Goal: Transaction & Acquisition: Purchase product/service

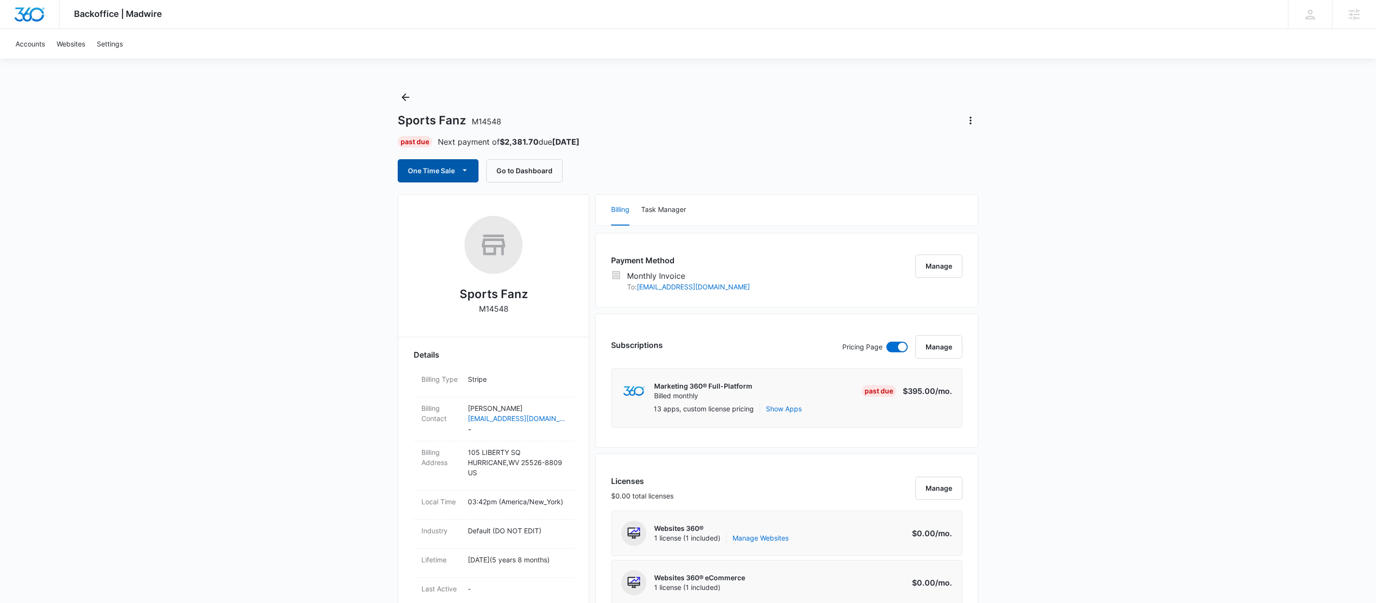
click at [433, 172] on button "One Time Sale" at bounding box center [438, 170] width 81 height 23
click at [456, 195] on button "Run One-Time Payment" at bounding box center [471, 204] width 147 height 18
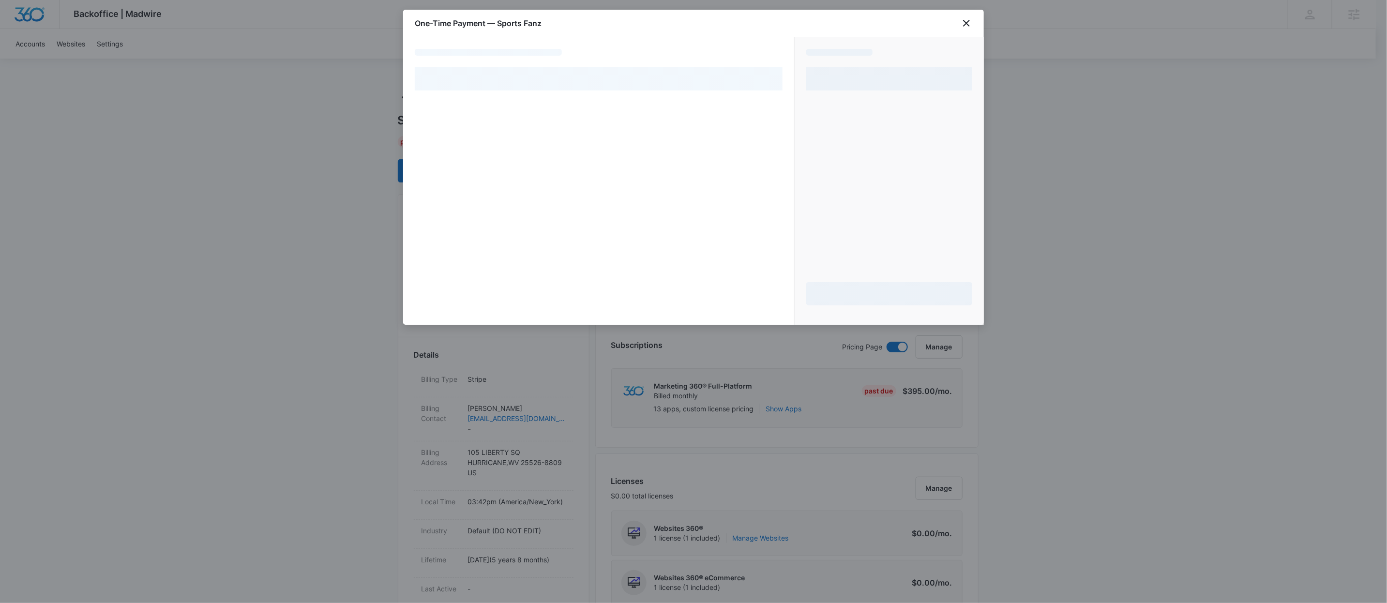
select select "MANUAL_INVOICE"
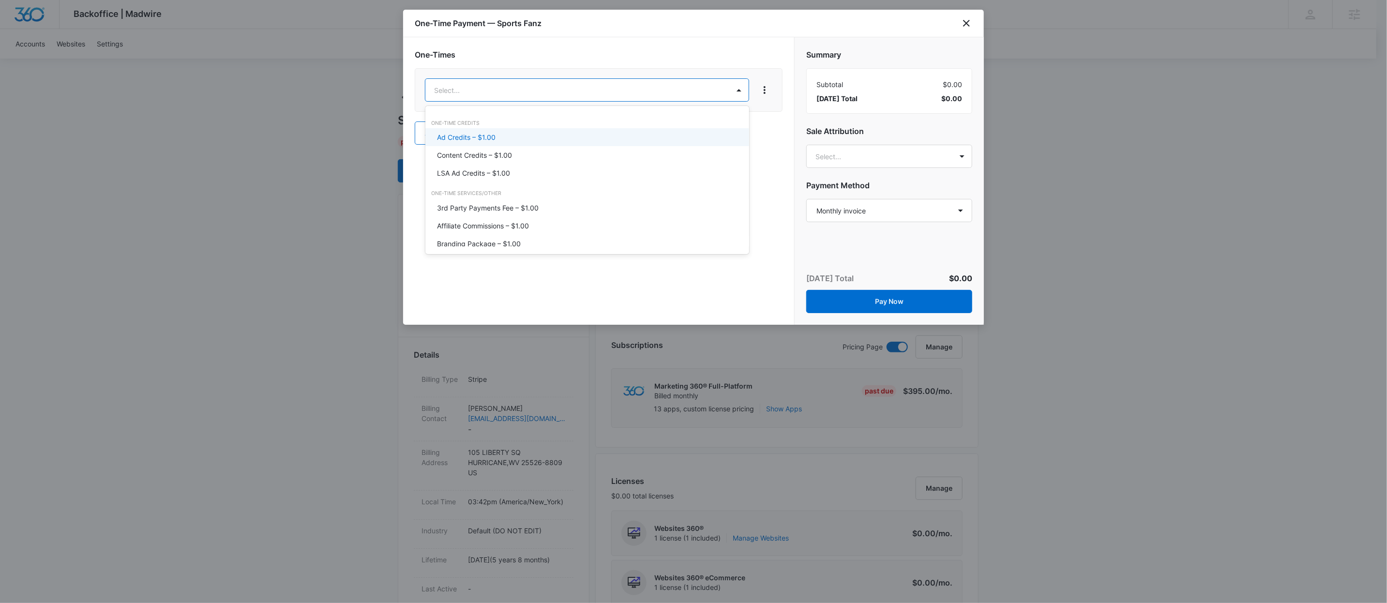
click at [596, 135] on div "Ad Credits – $1.00" at bounding box center [586, 137] width 299 height 10
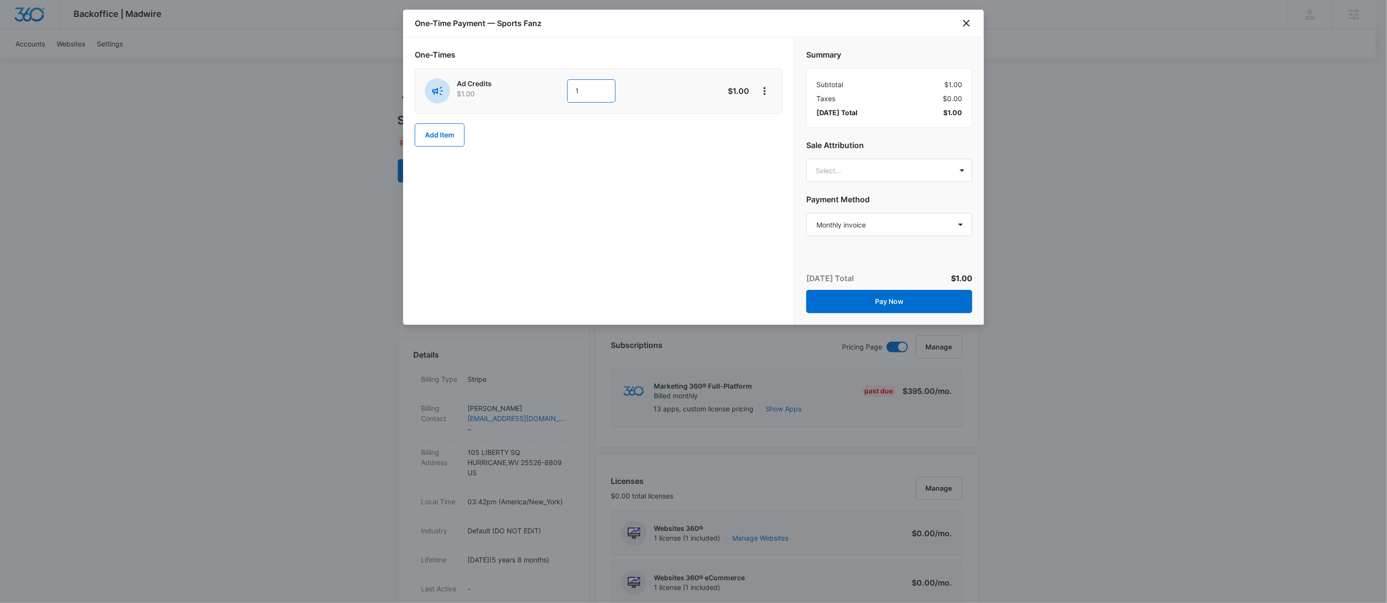
click at [592, 92] on input "1" at bounding box center [591, 90] width 48 height 23
type input "1000"
click at [879, 182] on div "Select..." at bounding box center [889, 170] width 166 height 23
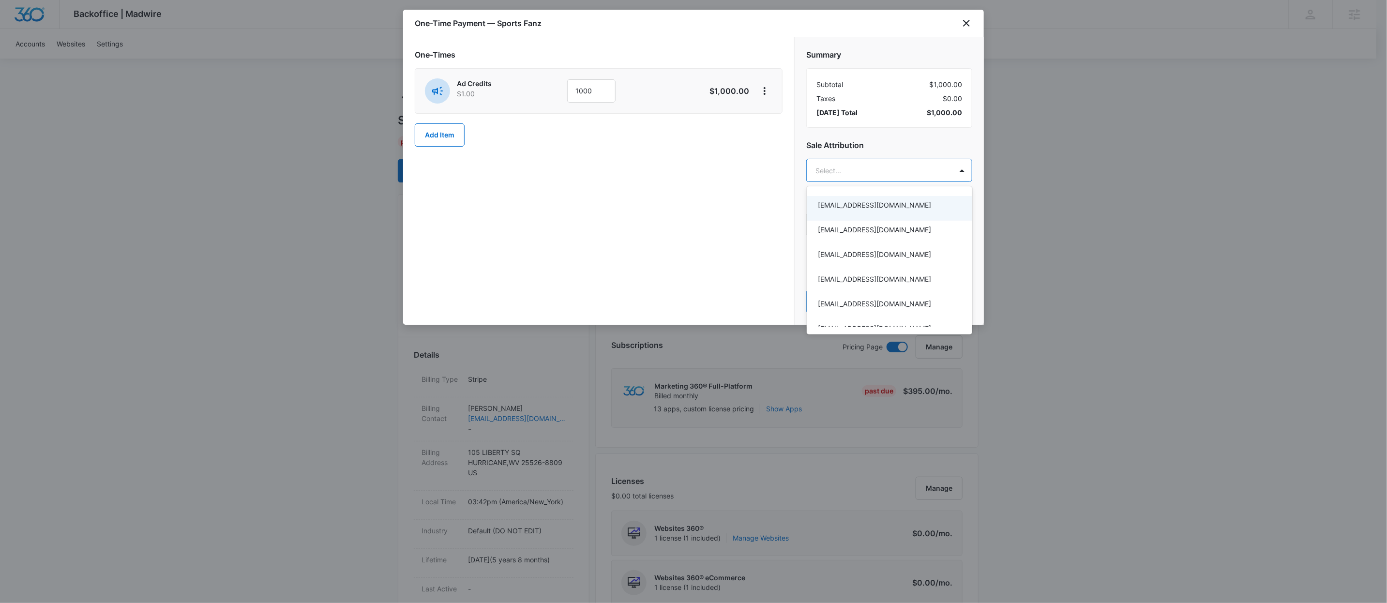
click at [958, 174] on div at bounding box center [693, 301] width 1387 height 603
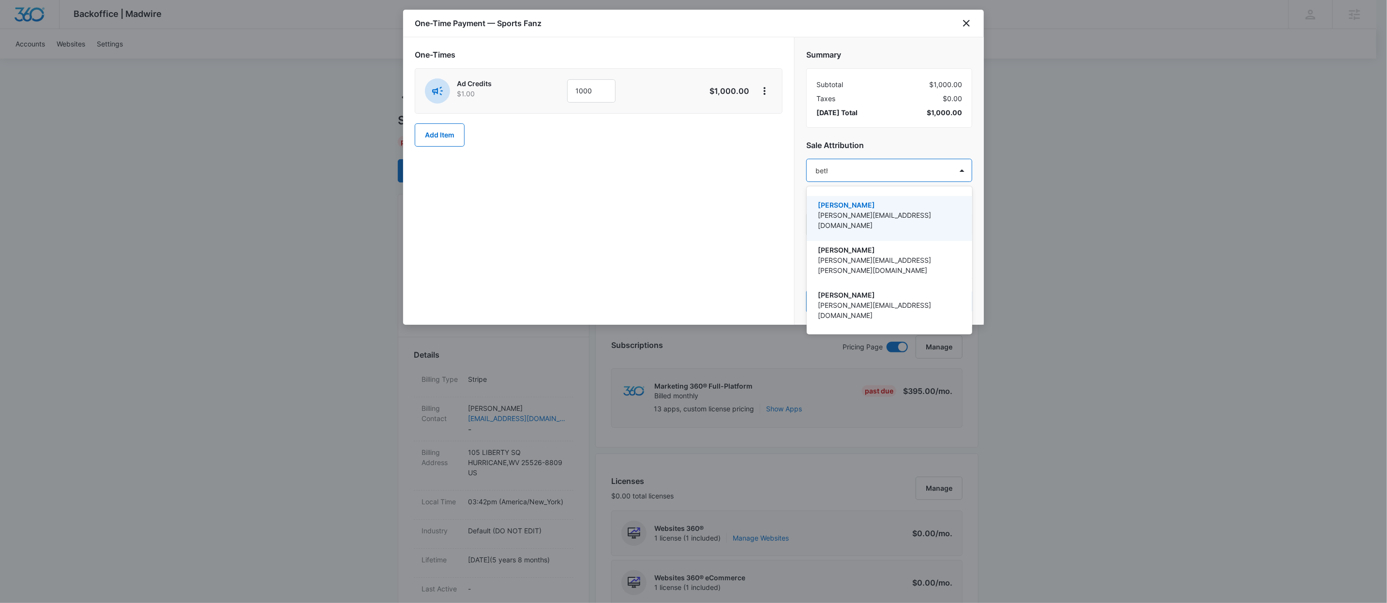
type input "bethel"
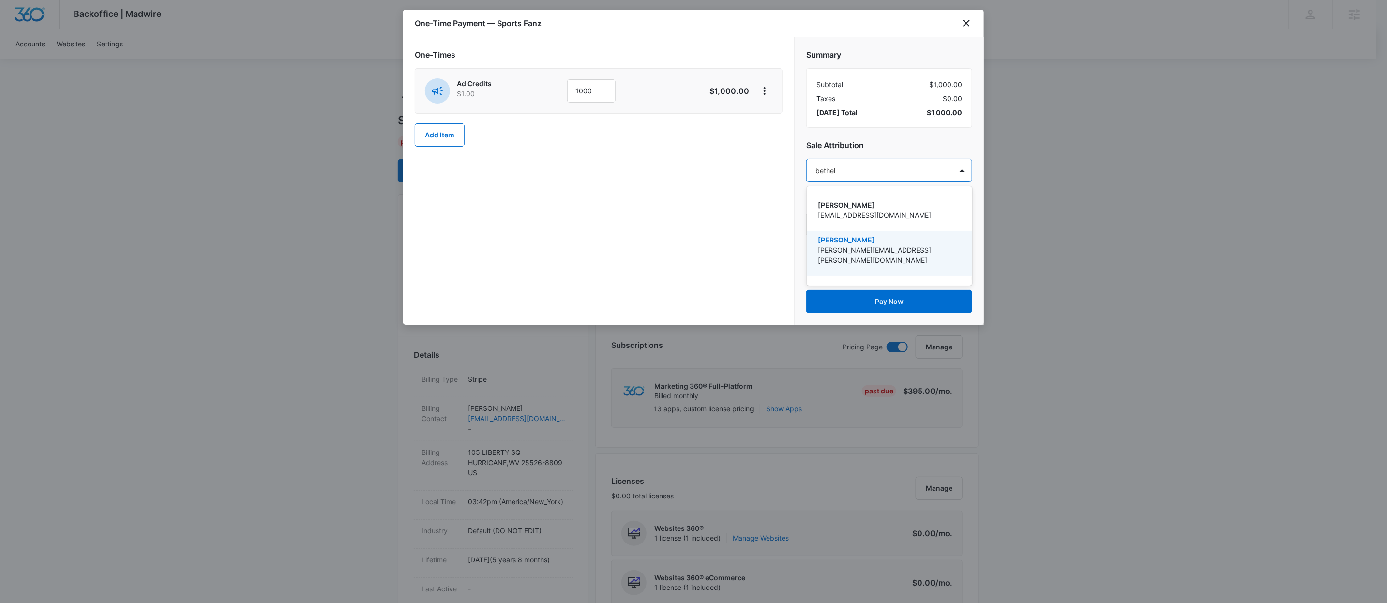
click at [900, 237] on p "[PERSON_NAME]" at bounding box center [888, 240] width 140 height 10
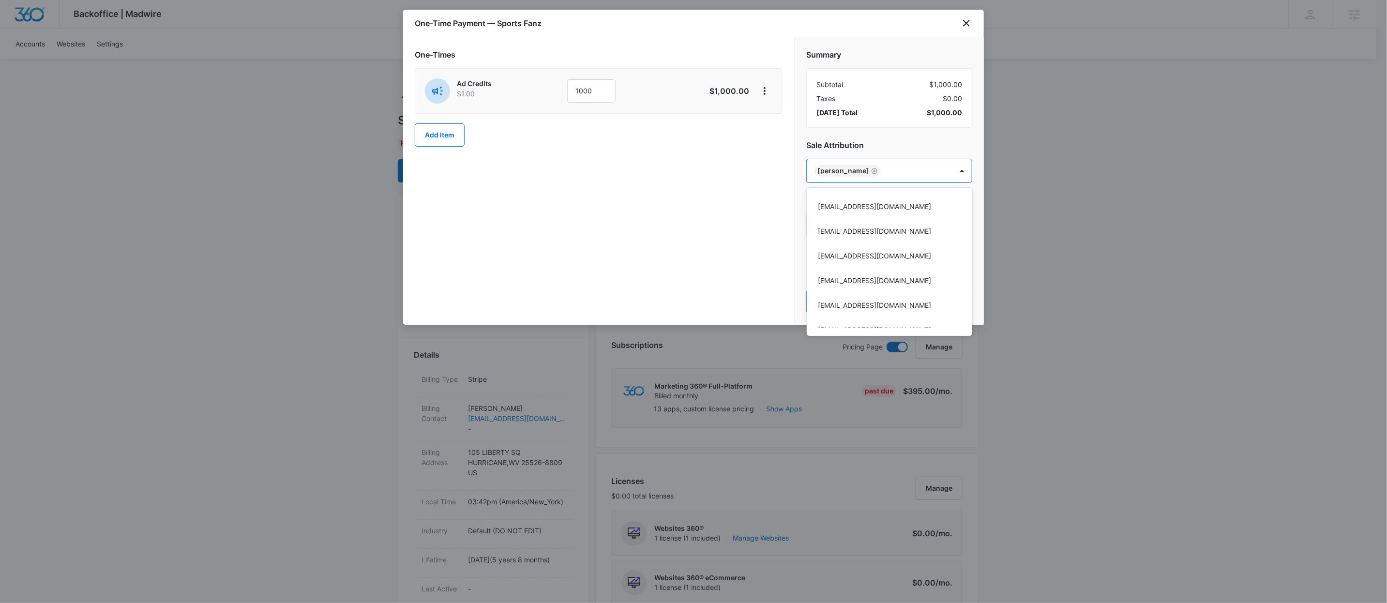
click at [882, 143] on div at bounding box center [693, 301] width 1387 height 603
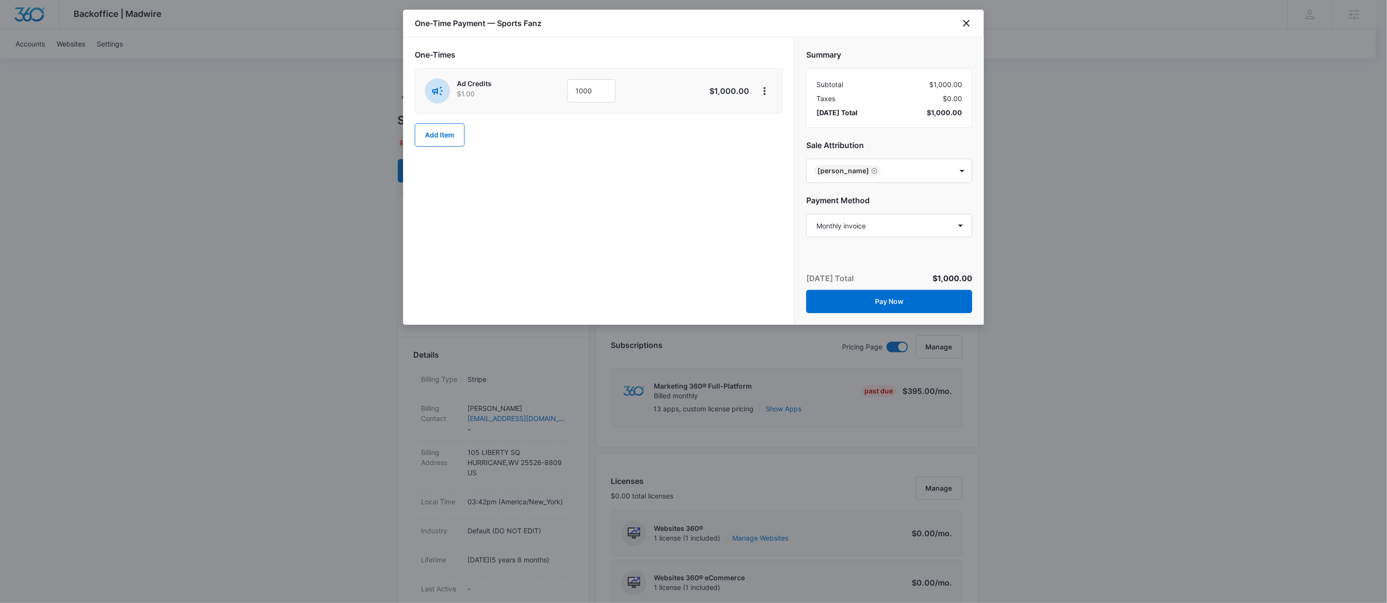
click at [898, 210] on div "Summary Subtotal $1,000.00 Taxes $0.00 [DATE] Total $1,000.00 Sale Attribution …" at bounding box center [889, 138] width 189 height 202
click at [900, 228] on select "Select a payment method Mastercard ending in 7008 Visa ending in 4517 Visa endi…" at bounding box center [889, 225] width 166 height 23
select select "pm_1PONTmA4n8RTgNjUewartrbm"
click at [806, 215] on select "Select a payment method Mastercard ending in 7008 Visa ending in 4517 Visa endi…" at bounding box center [889, 225] width 166 height 23
click at [926, 296] on button "Pay Now" at bounding box center [889, 301] width 166 height 23
